Goal: Navigation & Orientation: Find specific page/section

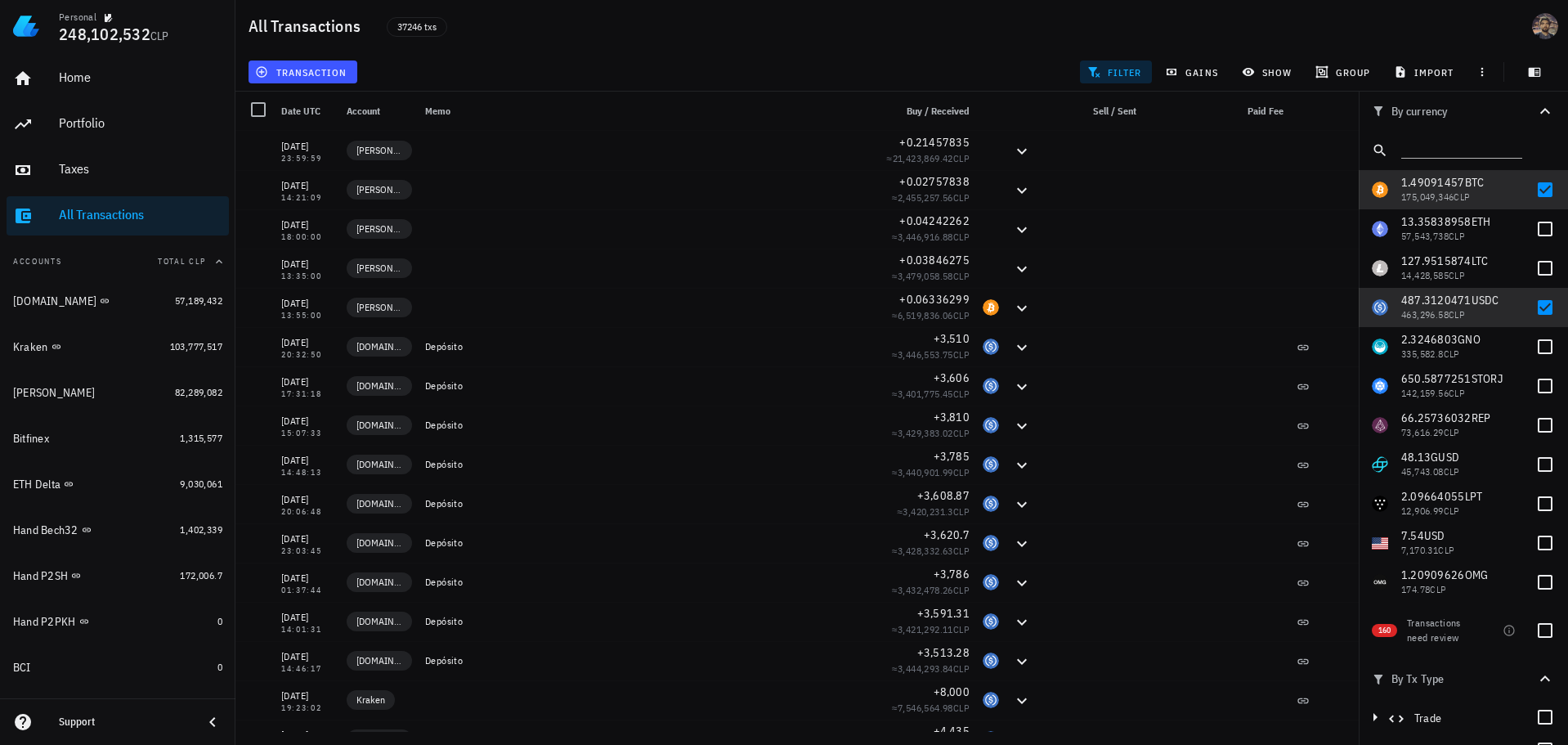
scroll to position [164, 0]
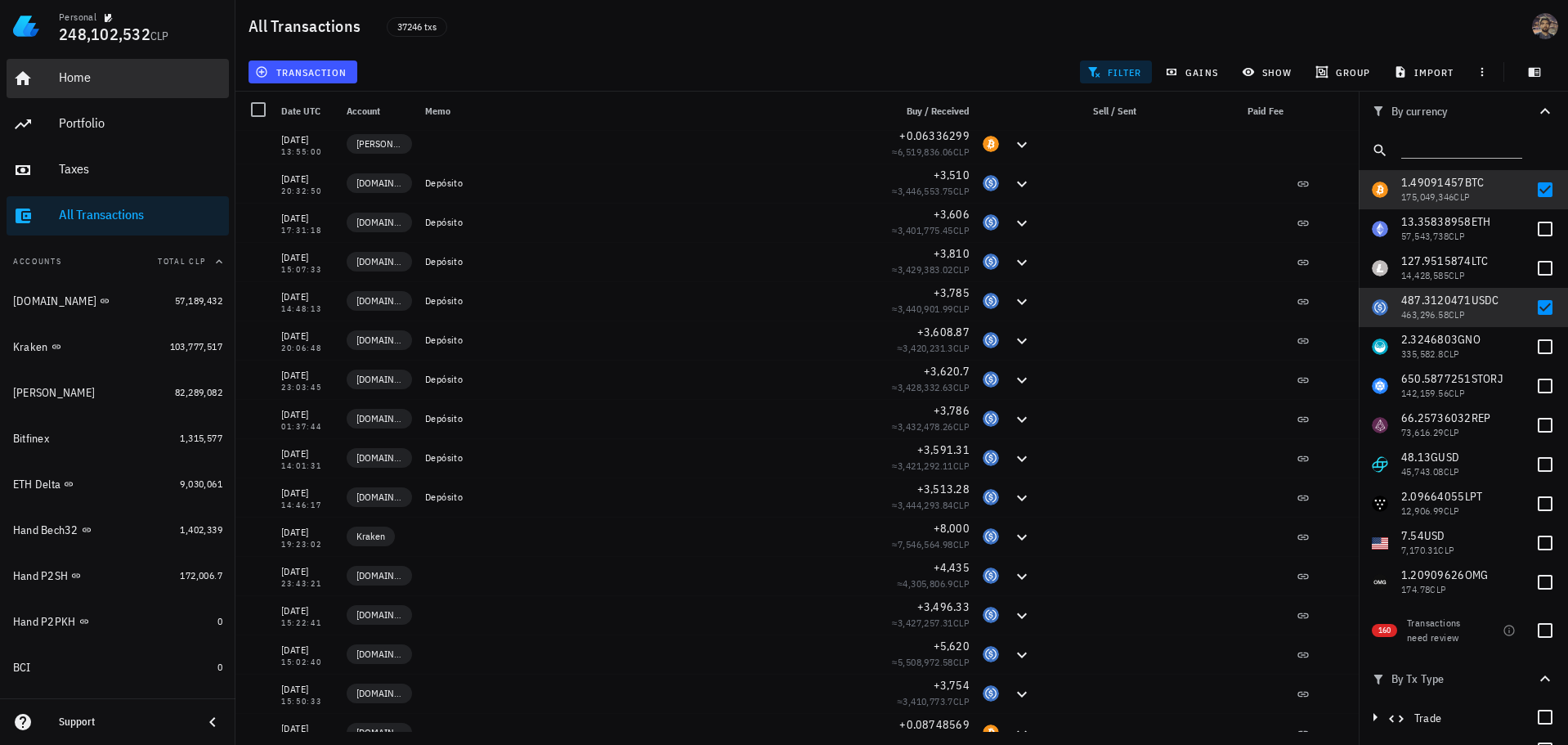
click at [69, 74] on div "Home" at bounding box center [141, 77] width 164 height 16
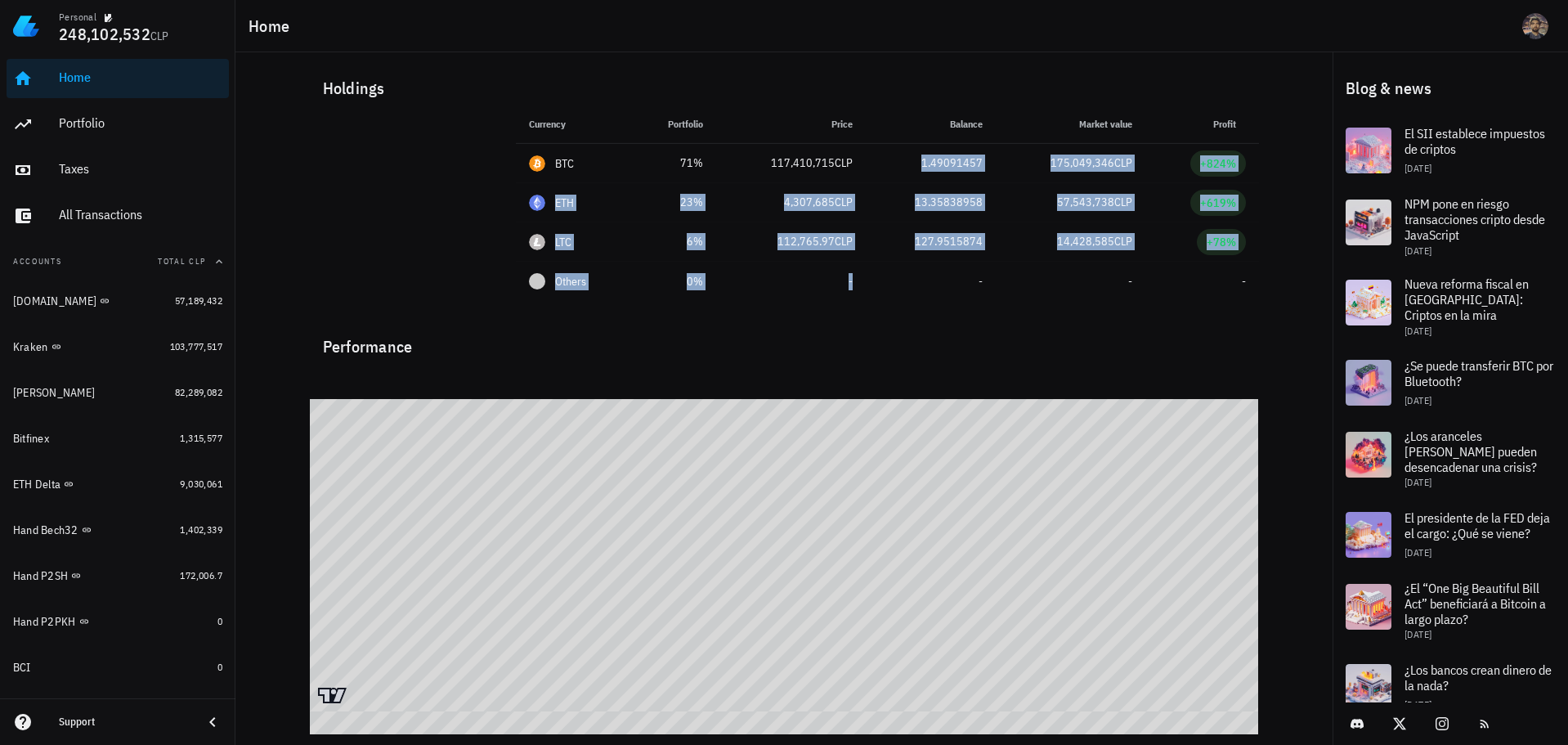
drag, startPoint x: 849, startPoint y: 185, endPoint x: 1099, endPoint y: 374, distance: 313.4
click at [974, 288] on tbody "BTC 71% 117,410,715 CLP 1.49091457 175,049,346 CLP +824% ETH 23% 4,307,685 CLP …" at bounding box center [887, 223] width 743 height 157
click at [143, 167] on div "Taxes" at bounding box center [141, 169] width 164 height 16
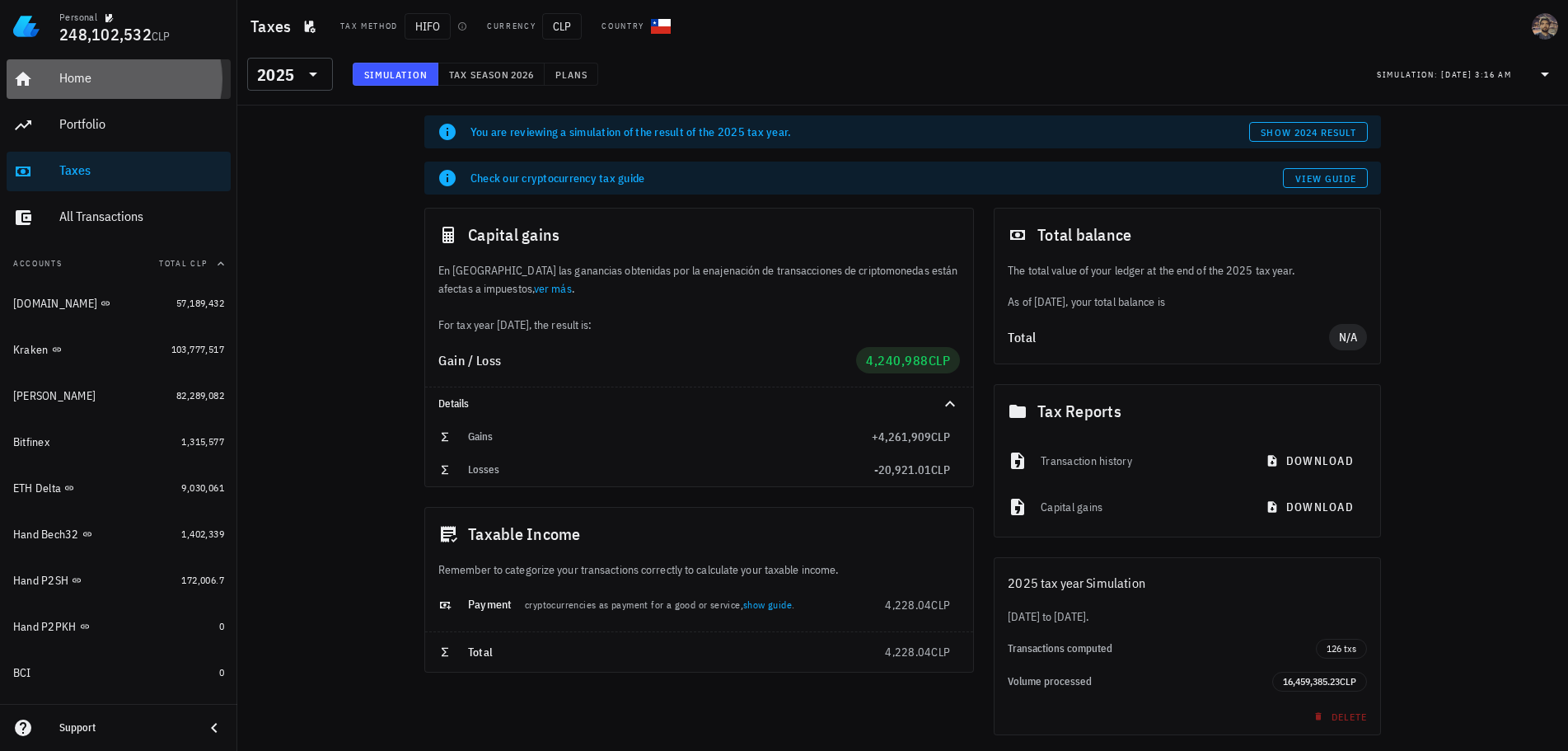
click at [69, 77] on div "Home" at bounding box center [142, 78] width 165 height 16
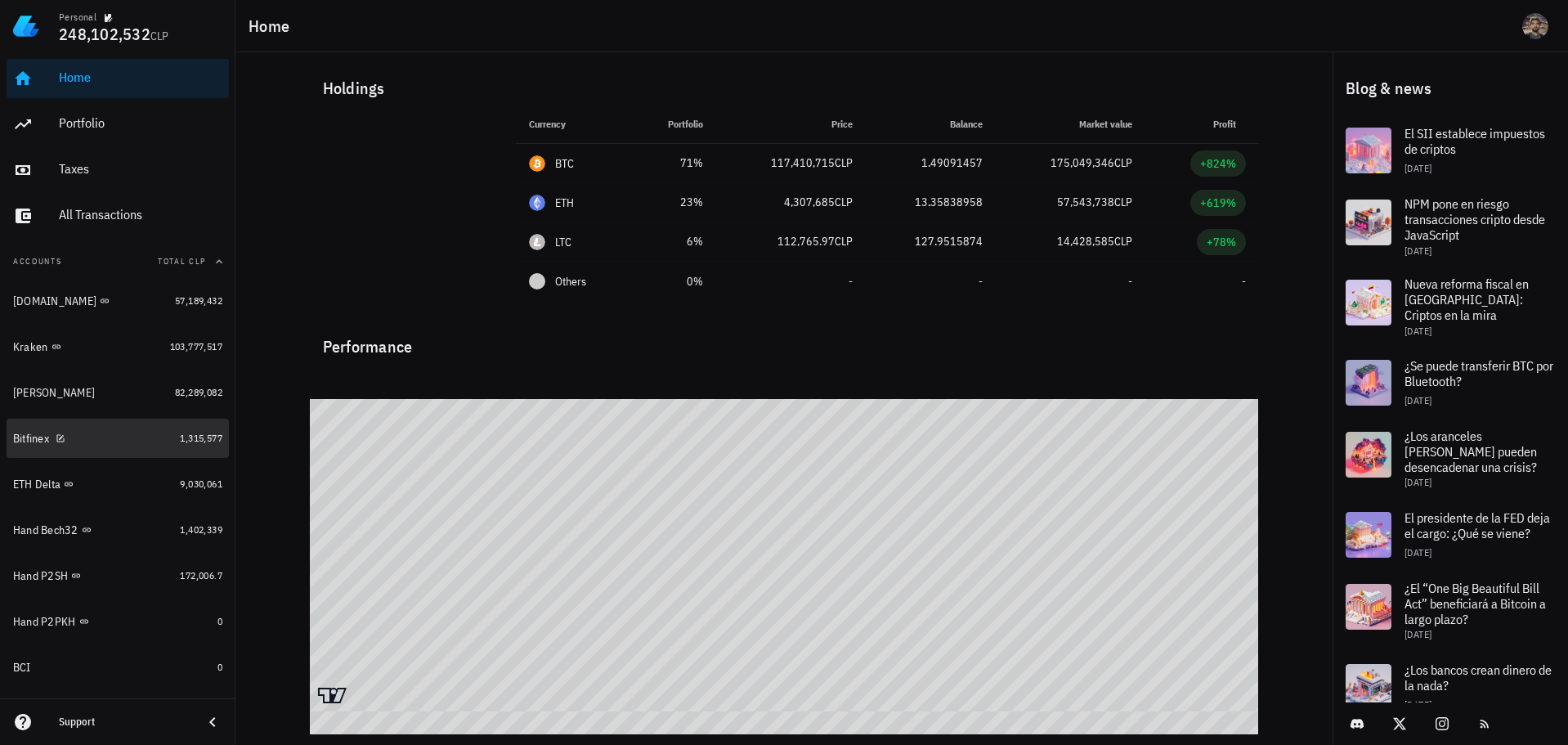
click at [95, 434] on div "Bitfinex" at bounding box center [94, 439] width 161 height 16
